Goal: Navigation & Orientation: Find specific page/section

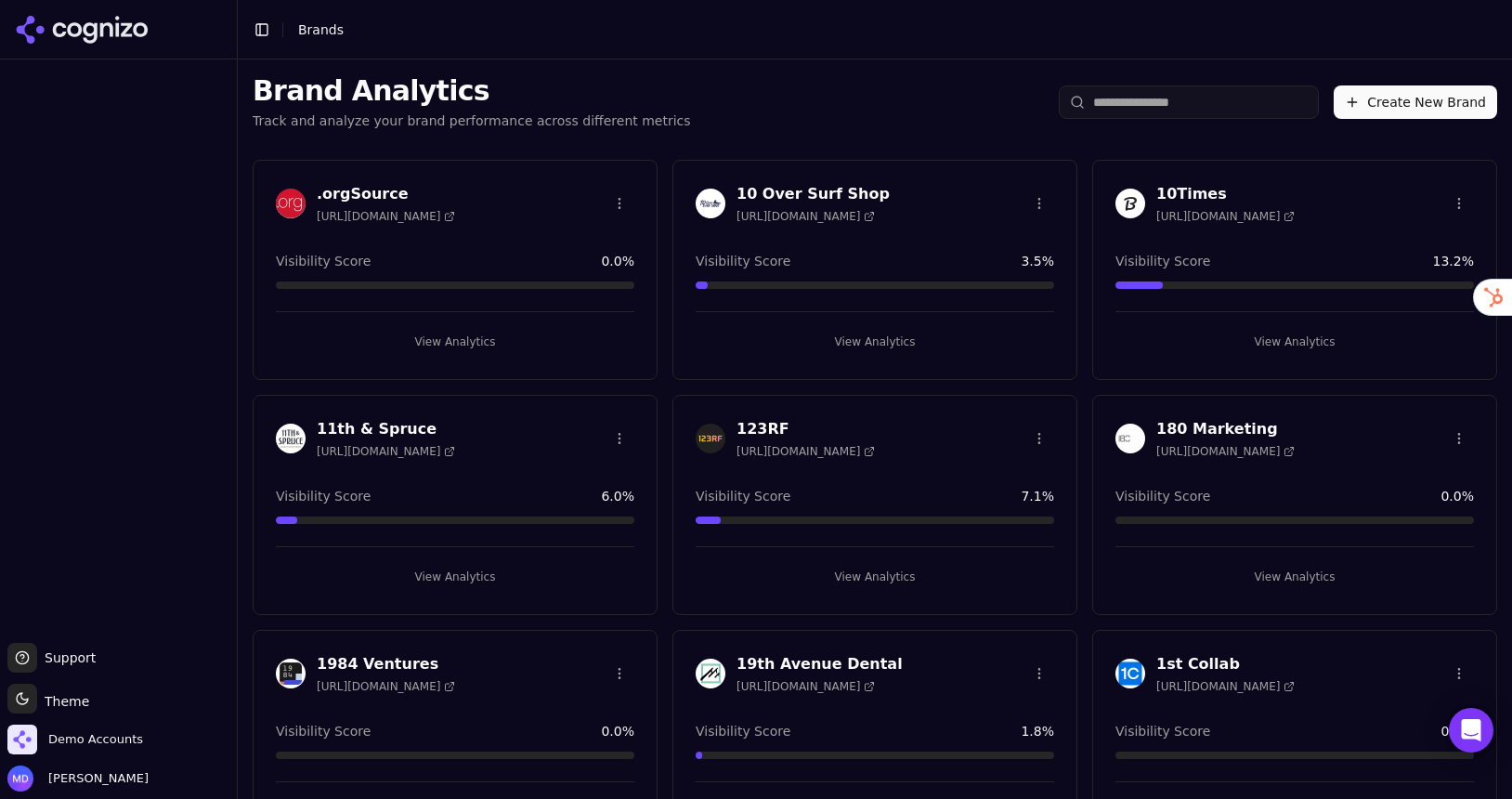
click at [1167, 100] on input "search" at bounding box center [1189, 102] width 260 height 33
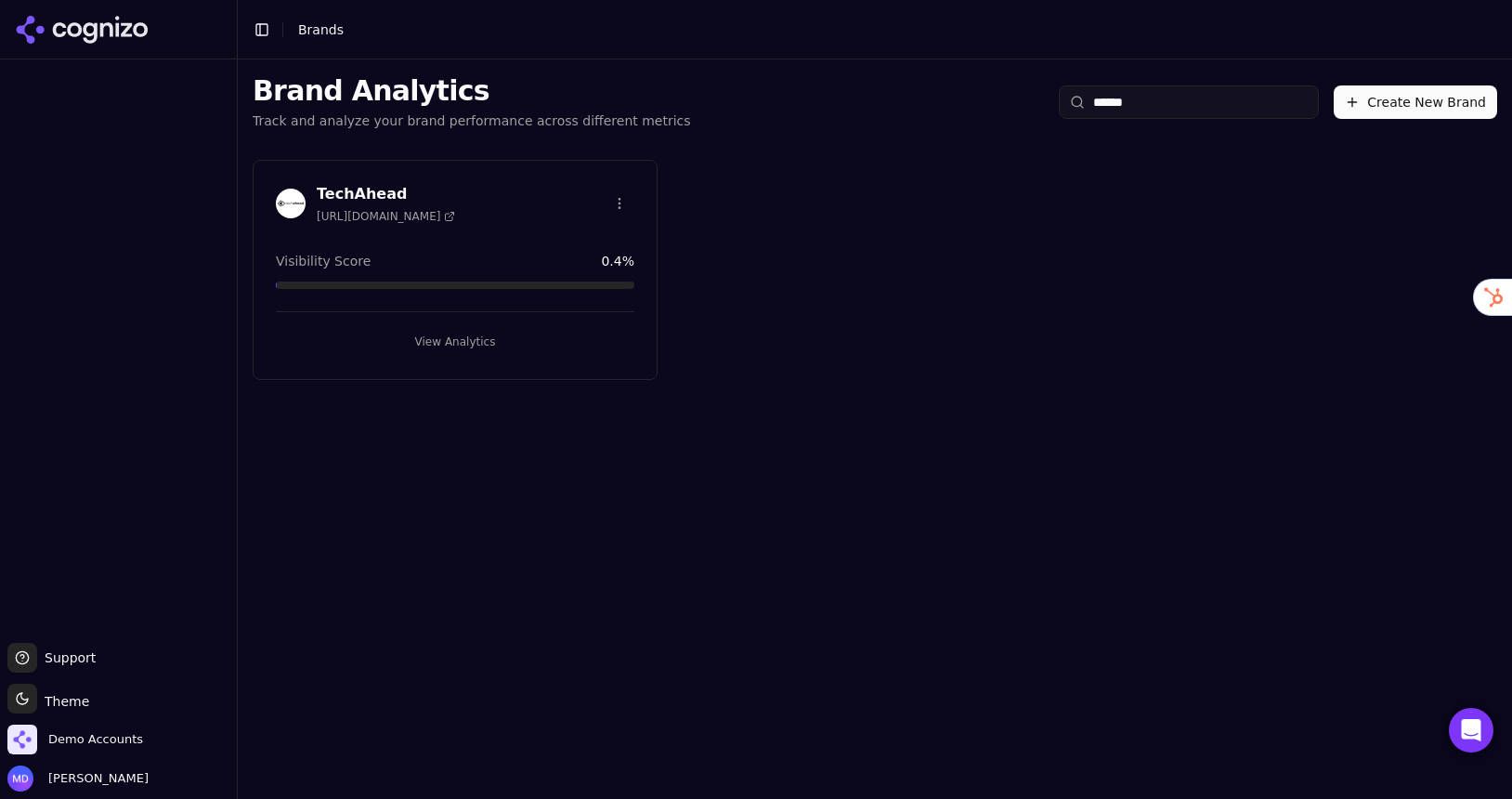
type input "******"
click at [532, 332] on button "View Analytics" at bounding box center [456, 342] width 359 height 29
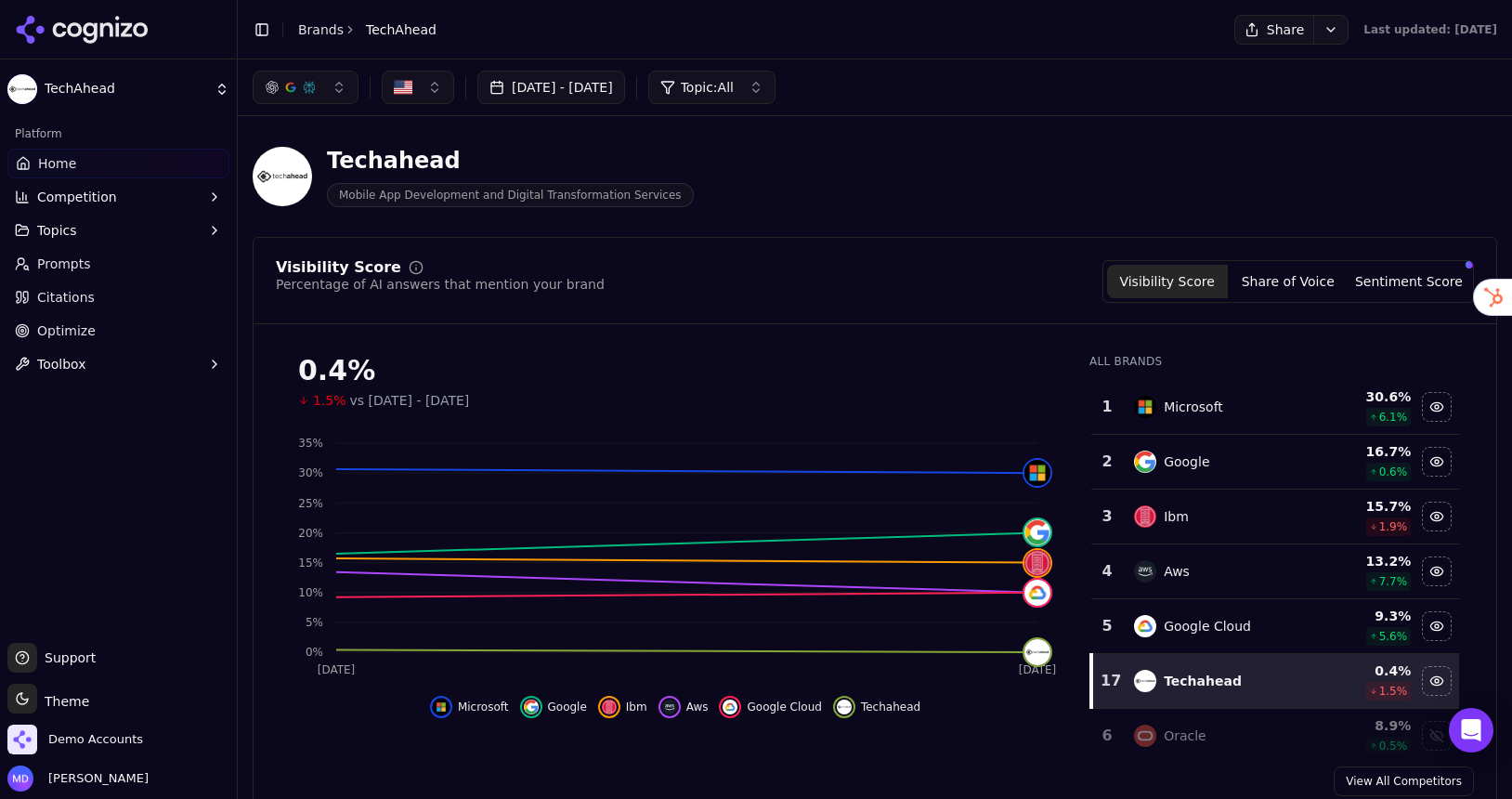
click at [55, 344] on link "Optimize" at bounding box center [119, 330] width 222 height 29
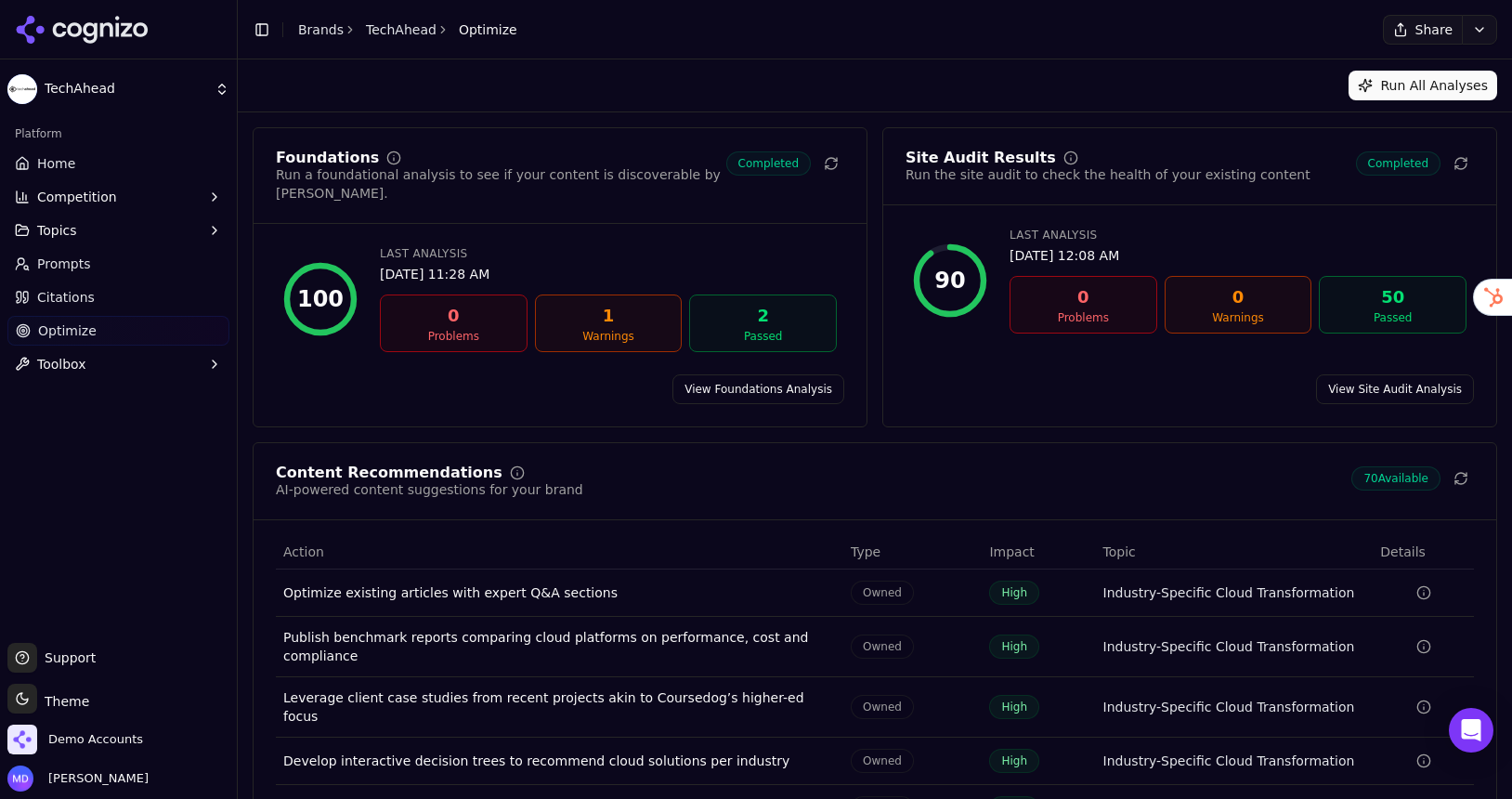
scroll to position [86, 0]
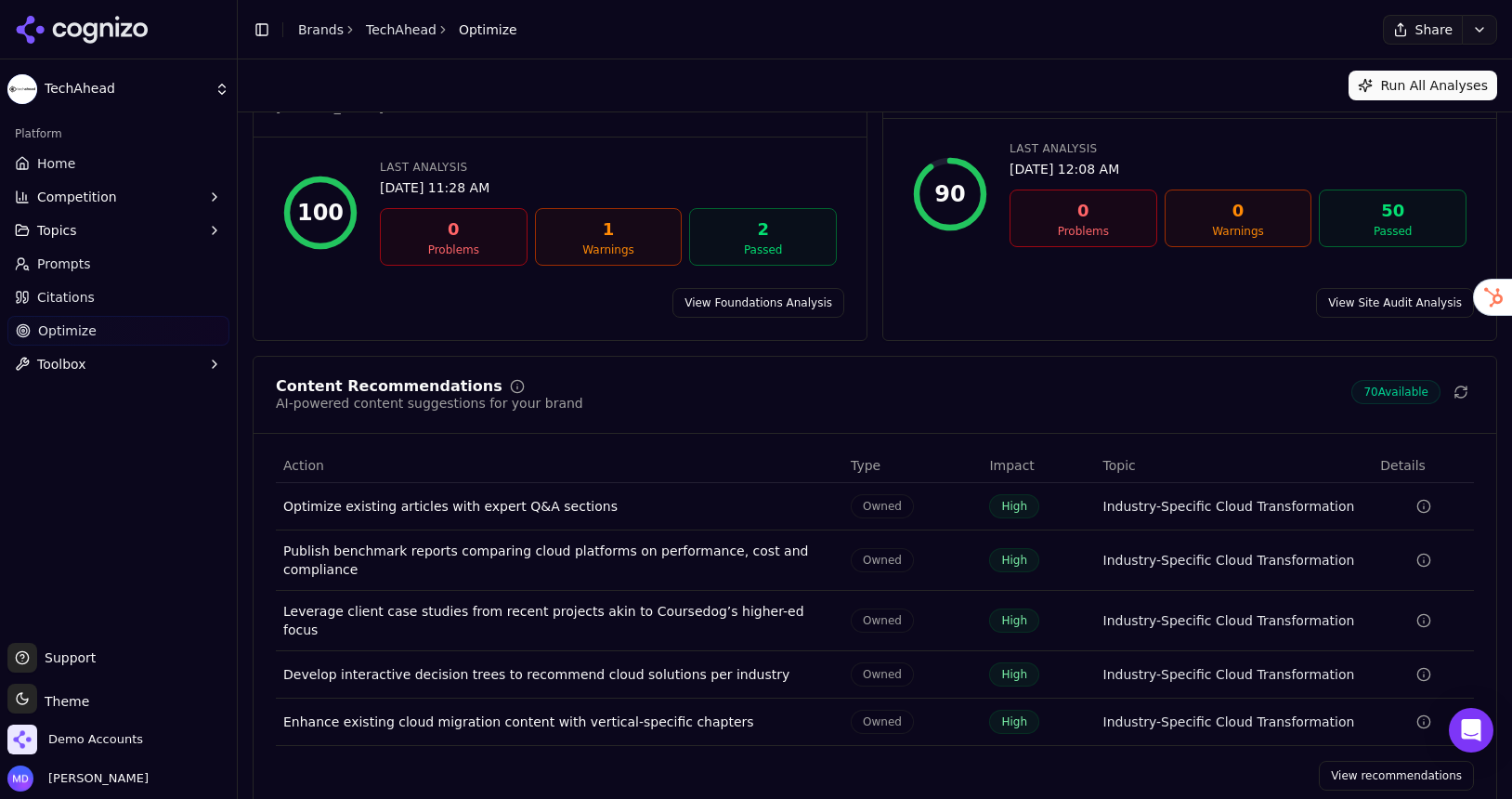
click at [1341, 761] on link "View recommendations" at bounding box center [1396, 775] width 155 height 29
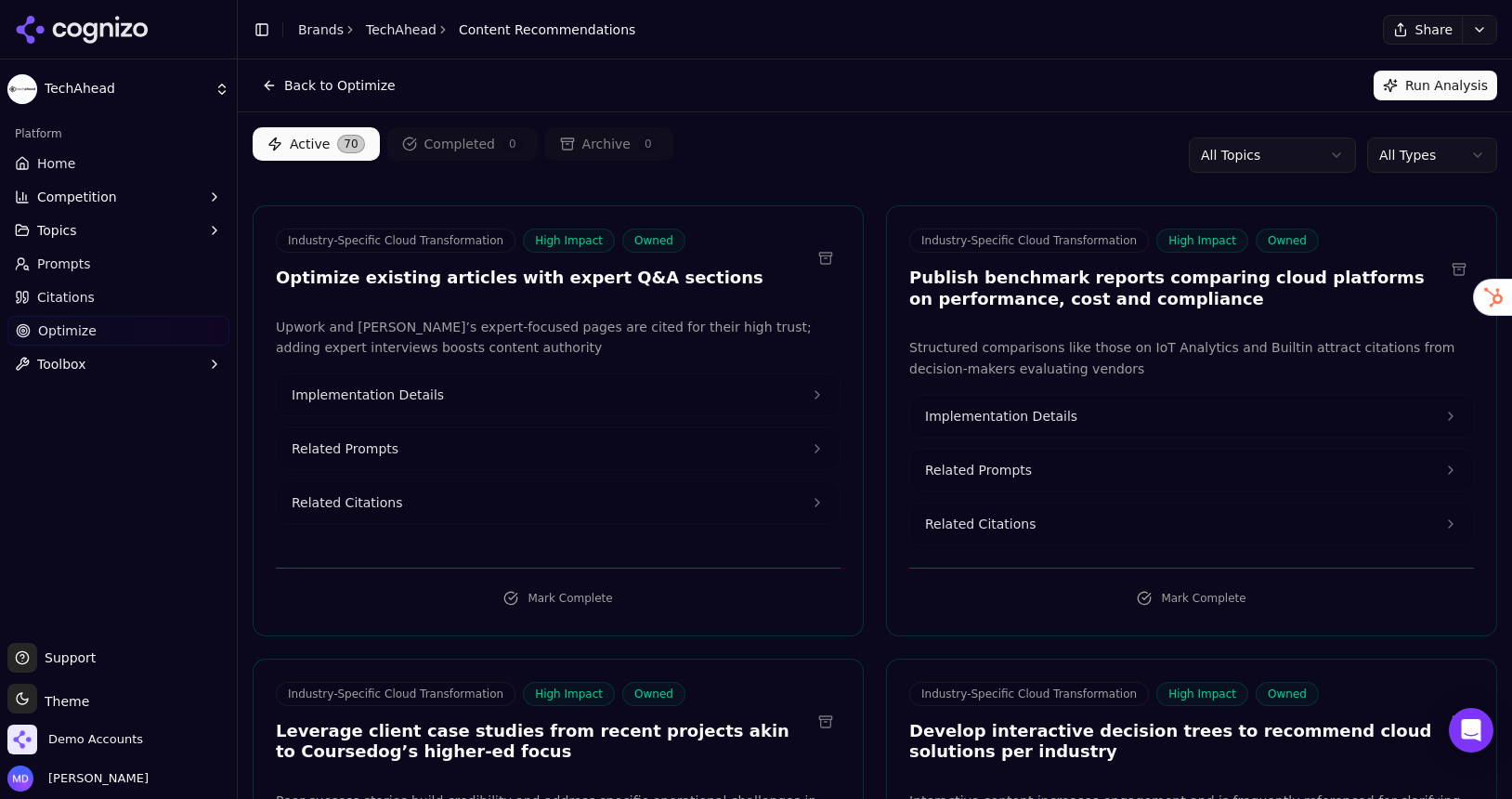
click at [1407, 156] on html "TechAhead Platform Home Competition Topics Prompts Citations Optimize Toolbox S…" at bounding box center [756, 399] width 1512 height 799
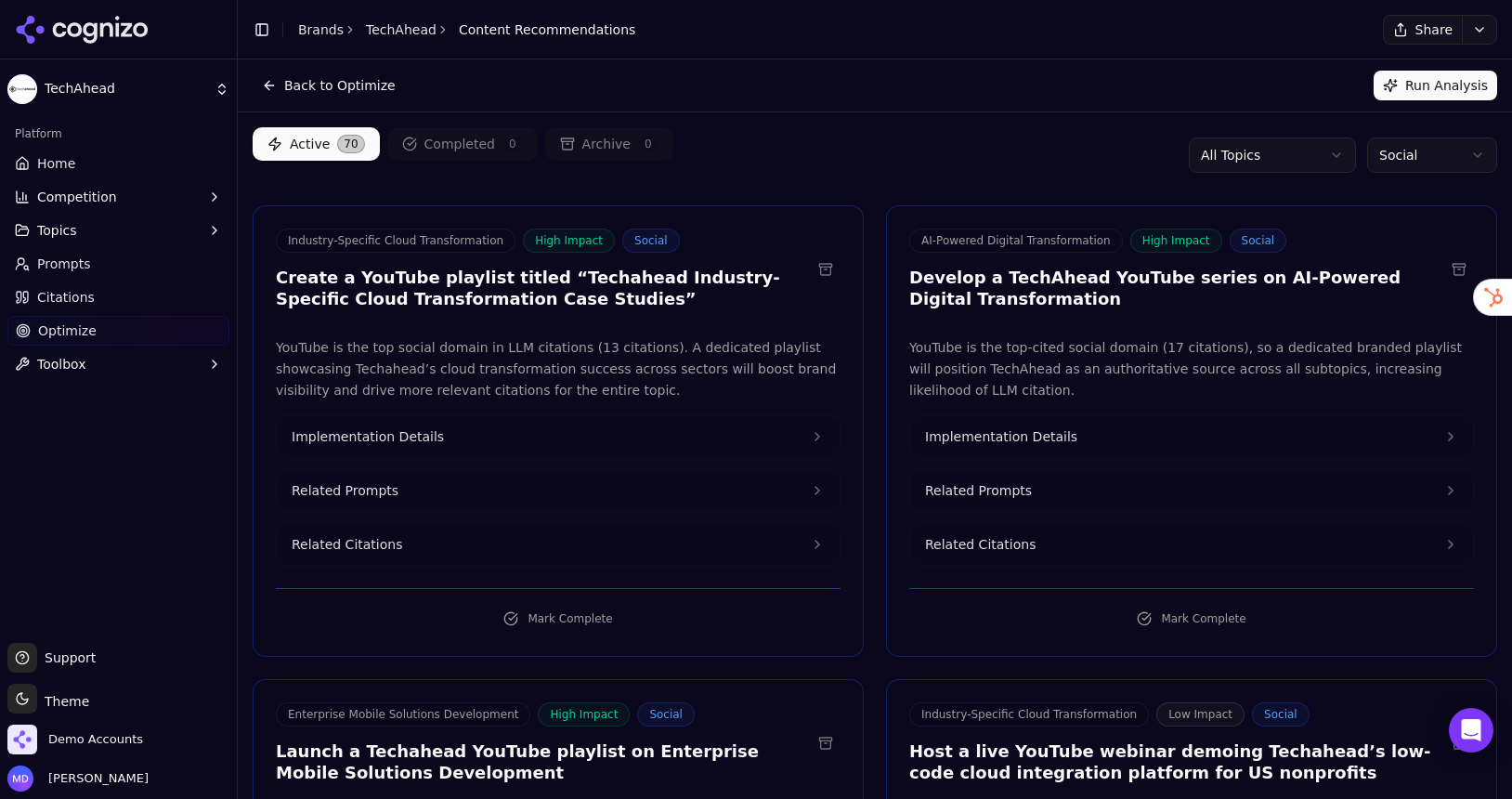
click at [1415, 140] on html "TechAhead Platform Home Competition Topics Prompts Citations Optimize Toolbox S…" at bounding box center [756, 399] width 1512 height 799
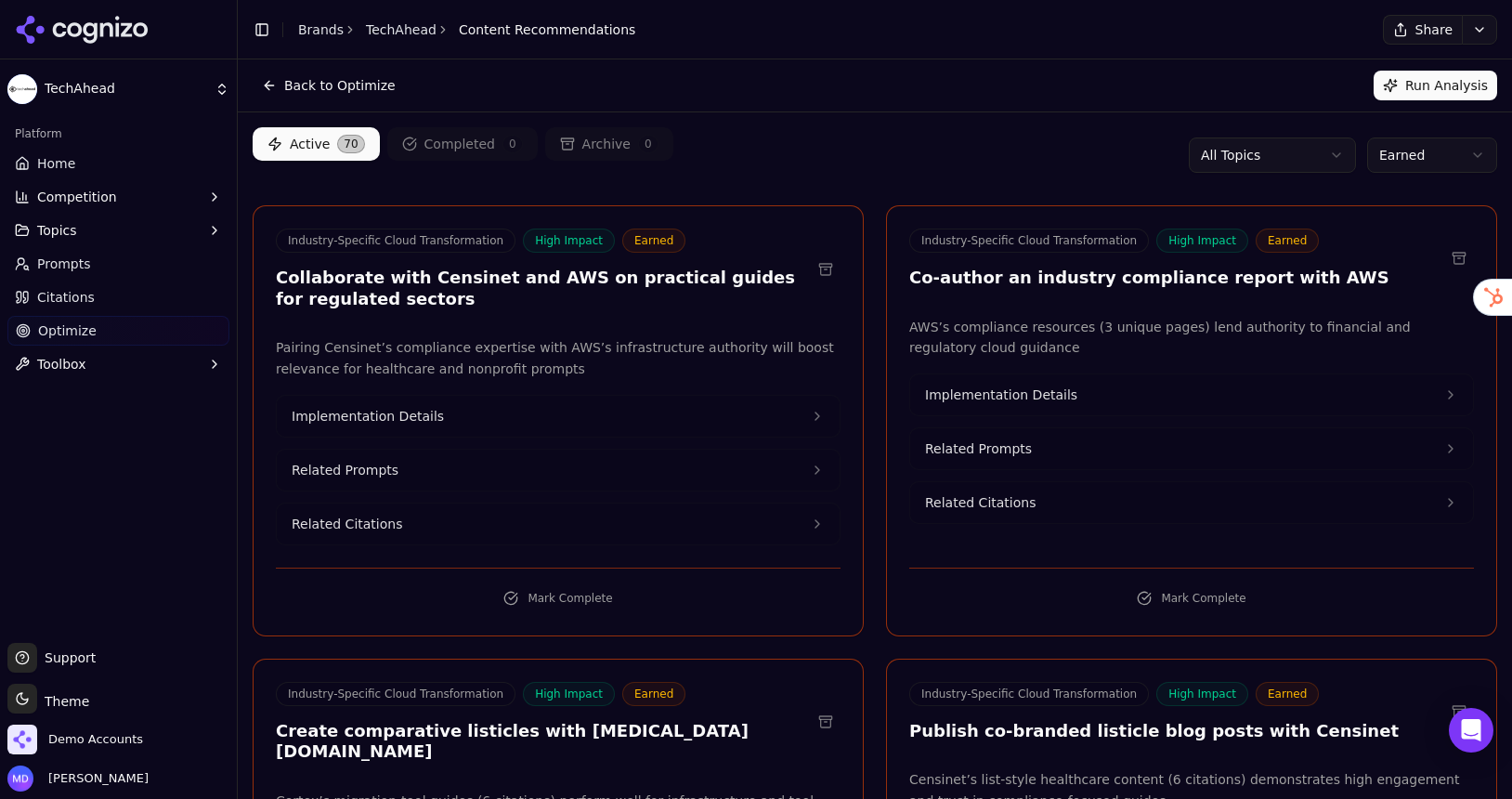
click at [88, 268] on link "Prompts" at bounding box center [119, 264] width 222 height 29
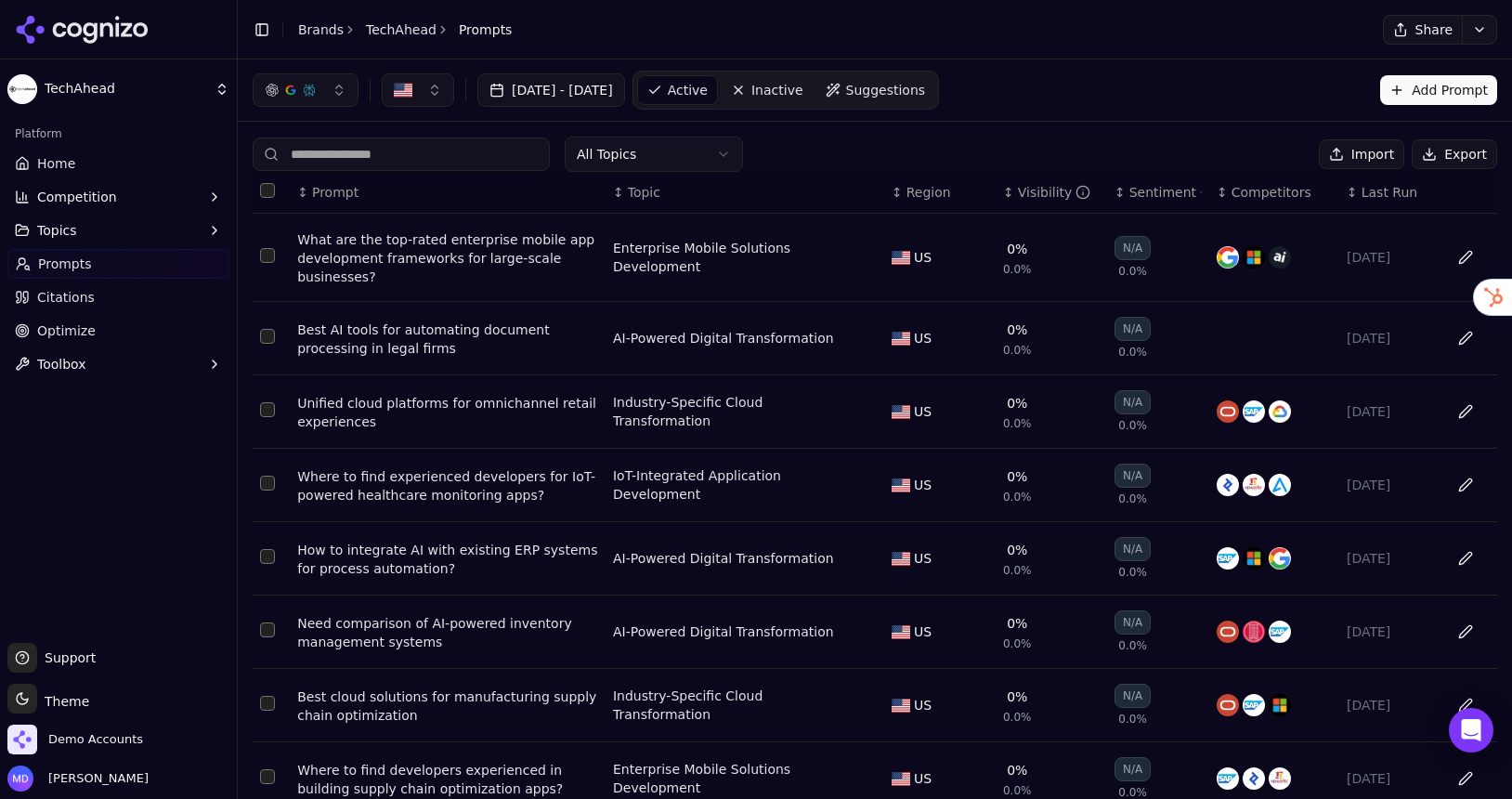
click at [903, 95] on link "Suggestions" at bounding box center [875, 90] width 119 height 29
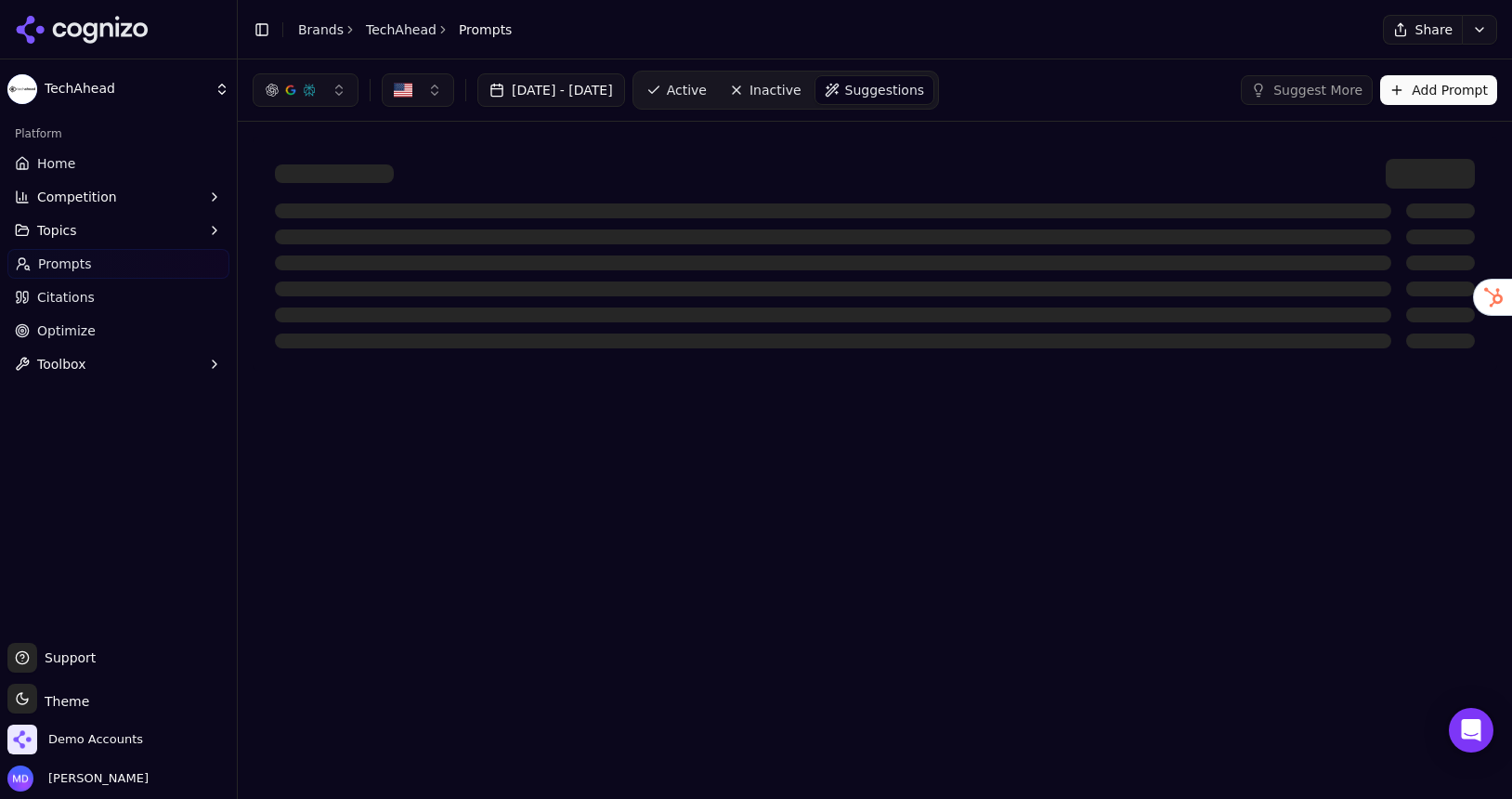
click at [707, 86] on span "Active" at bounding box center [687, 89] width 40 height 19
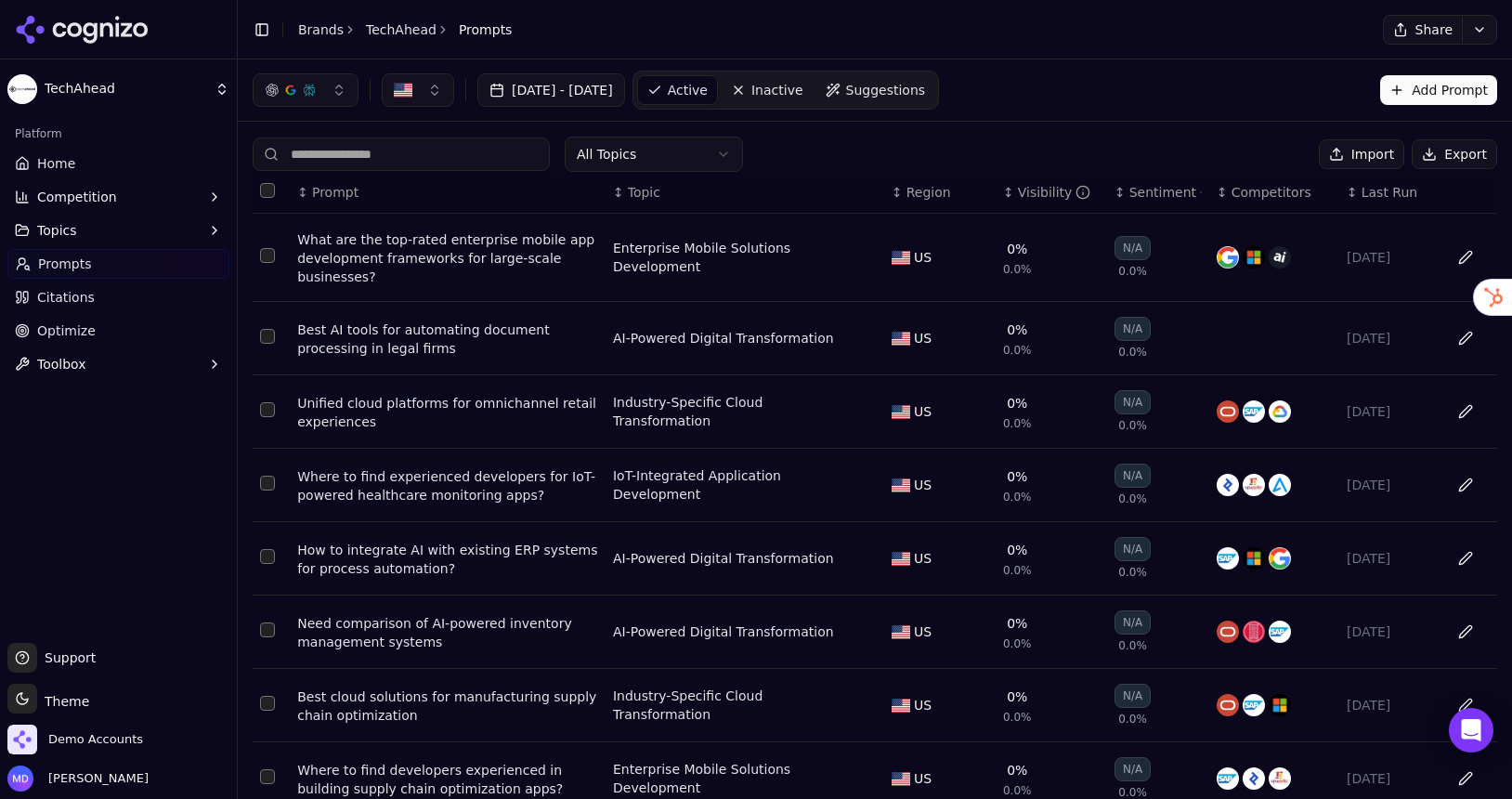
click at [926, 92] on span "Suggestions" at bounding box center [887, 89] width 80 height 19
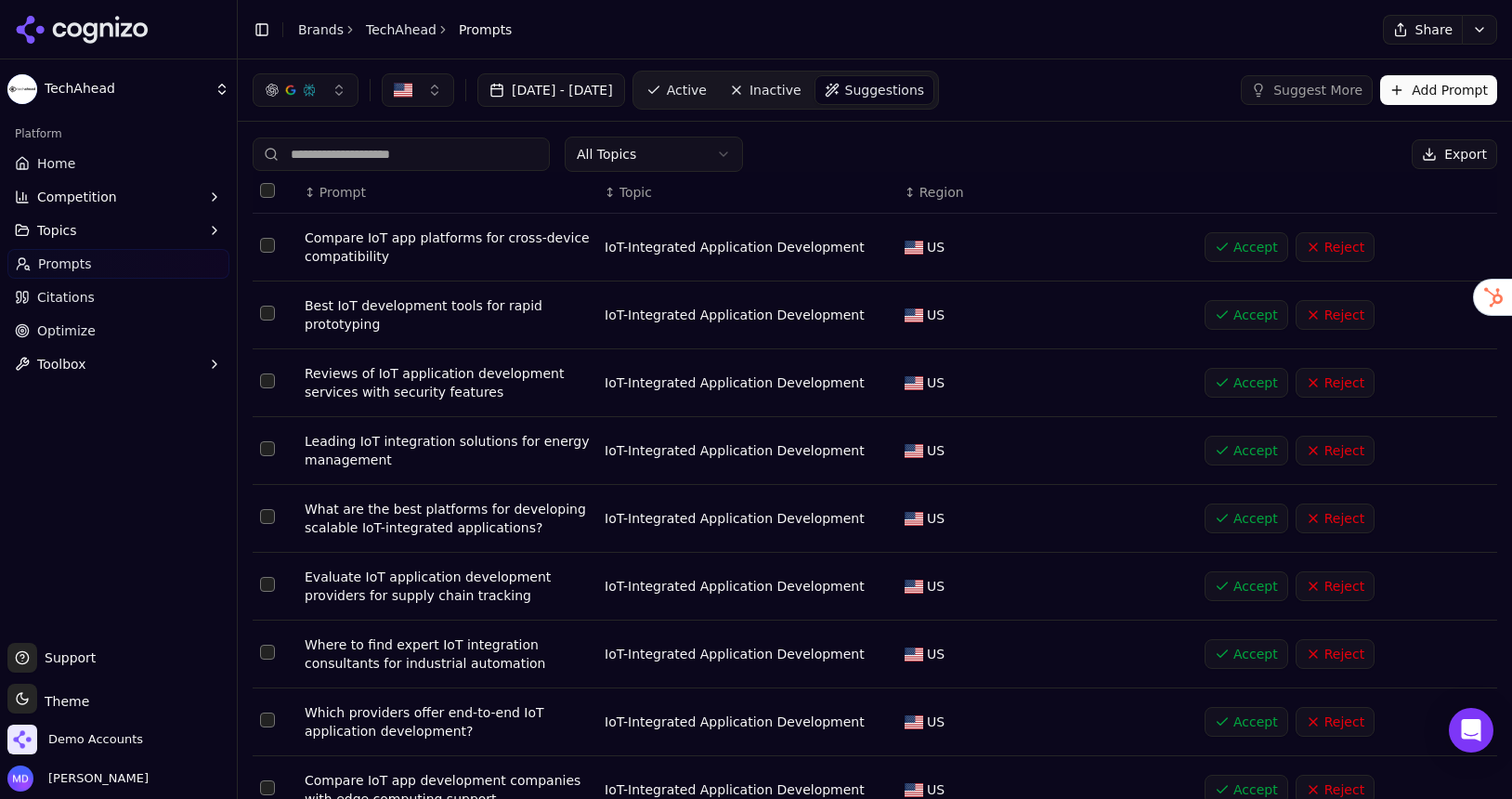
click at [38, 289] on span "Citations" at bounding box center [66, 297] width 58 height 19
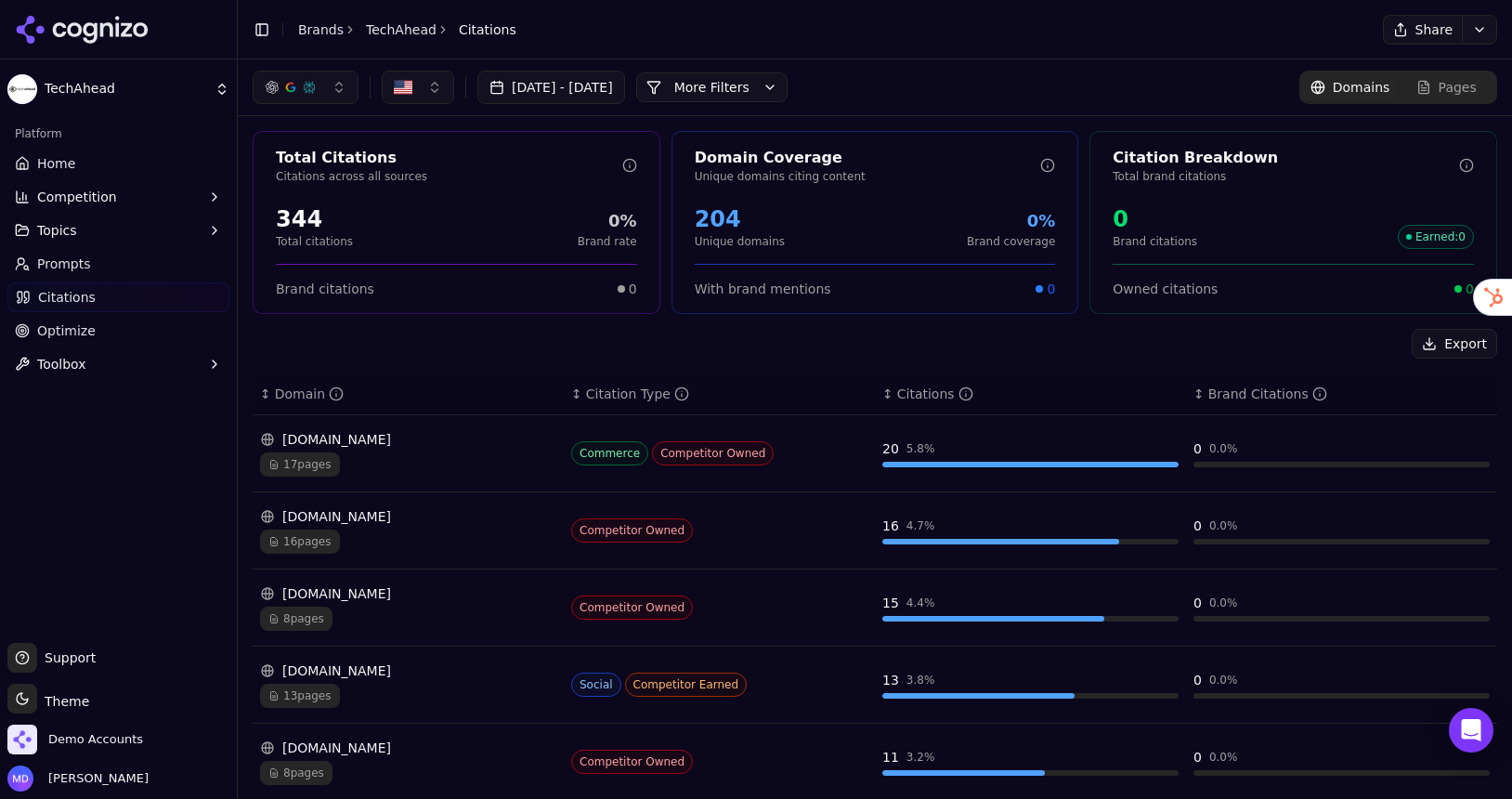
click at [70, 156] on span "Home" at bounding box center [56, 163] width 38 height 19
